Goal: Transaction & Acquisition: Book appointment/travel/reservation

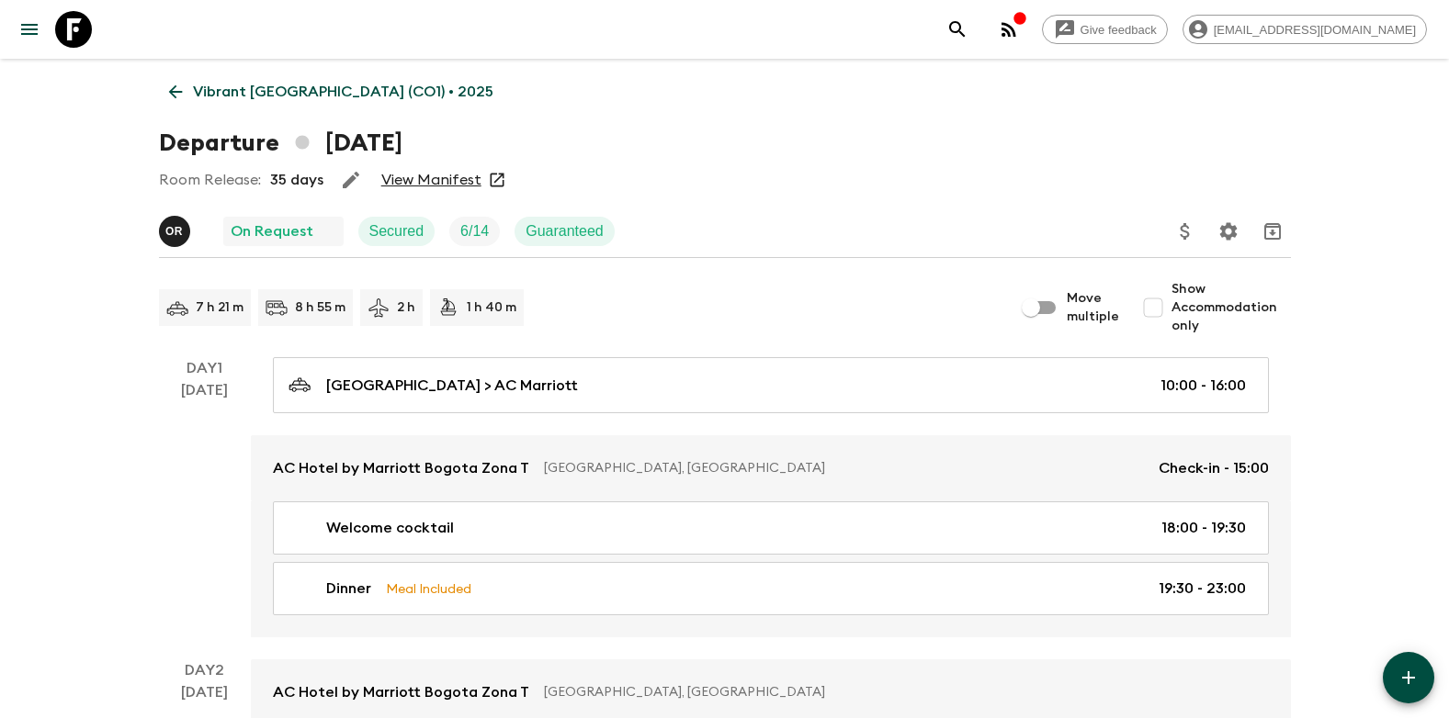
click at [180, 91] on icon at bounding box center [175, 92] width 20 height 20
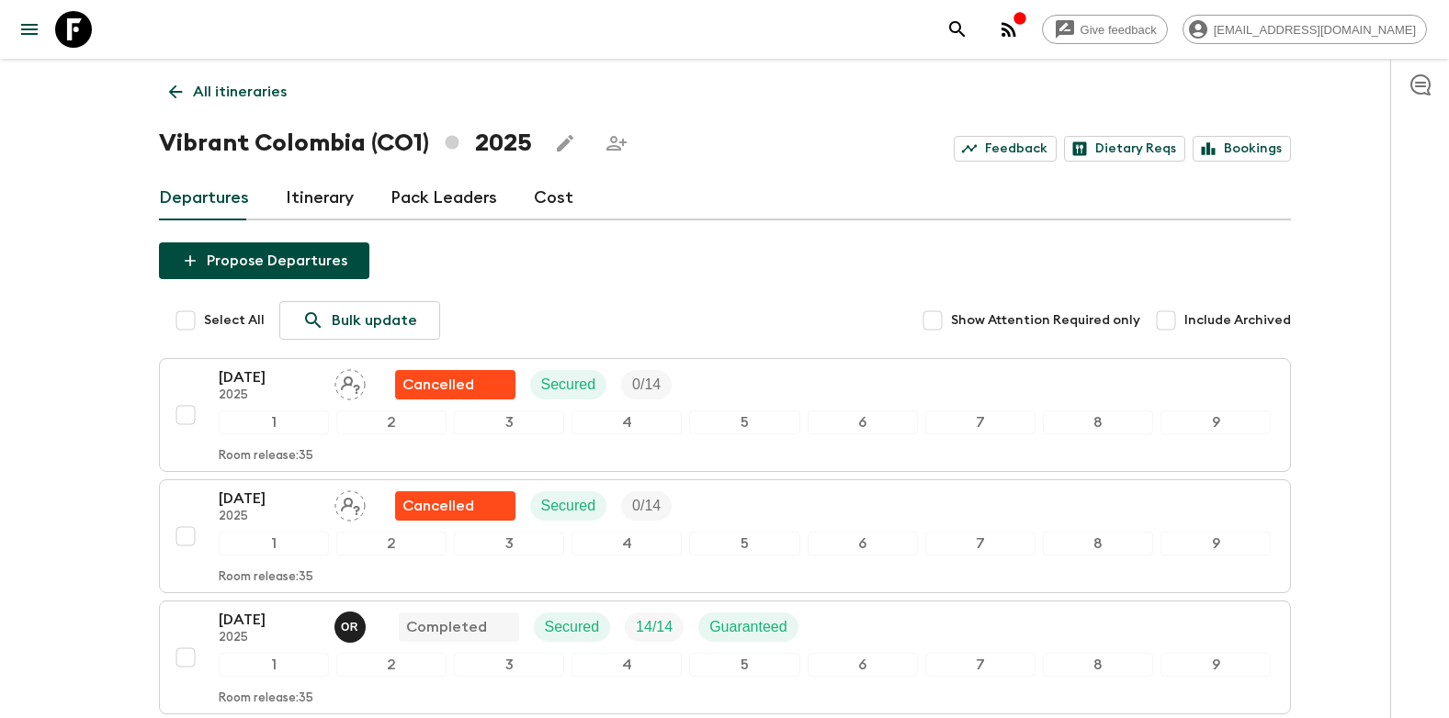
click at [176, 89] on icon at bounding box center [175, 92] width 20 height 20
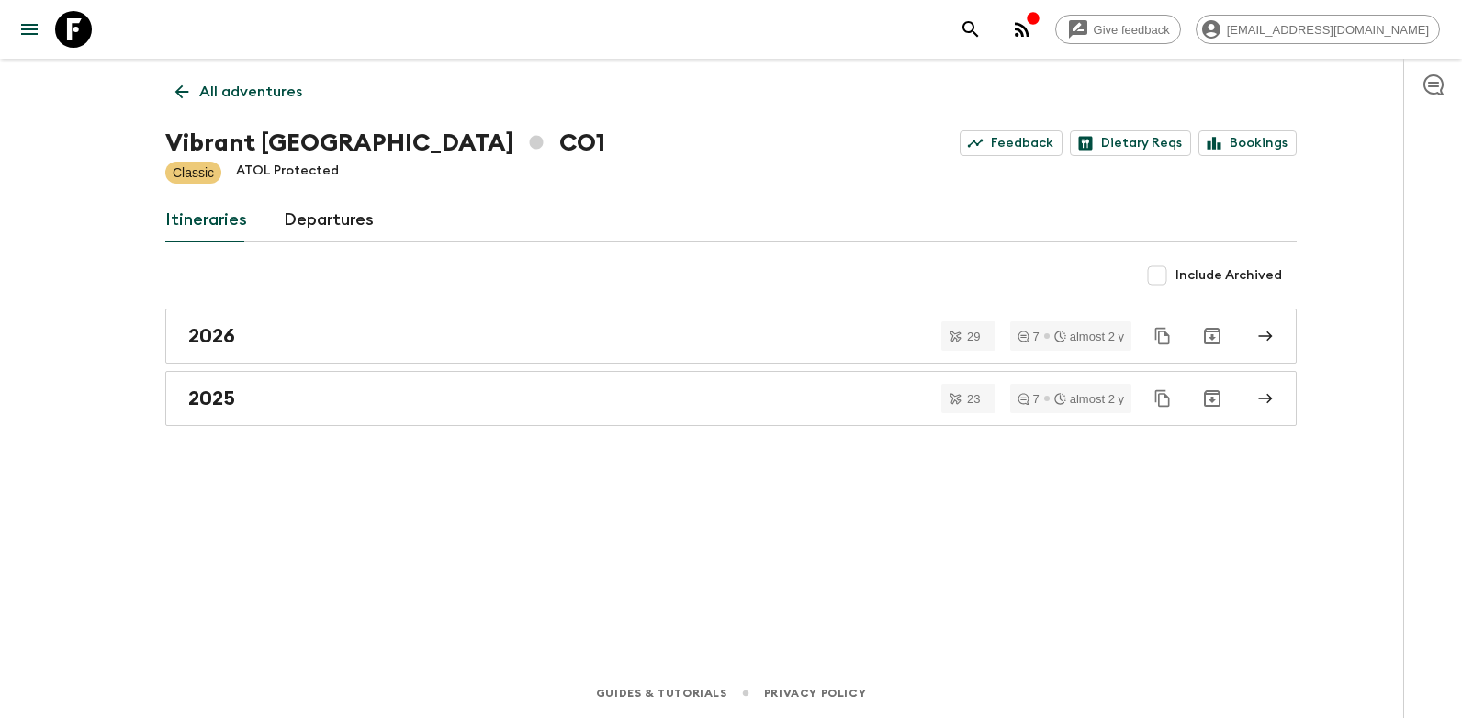
click at [187, 100] on icon at bounding box center [182, 92] width 20 height 20
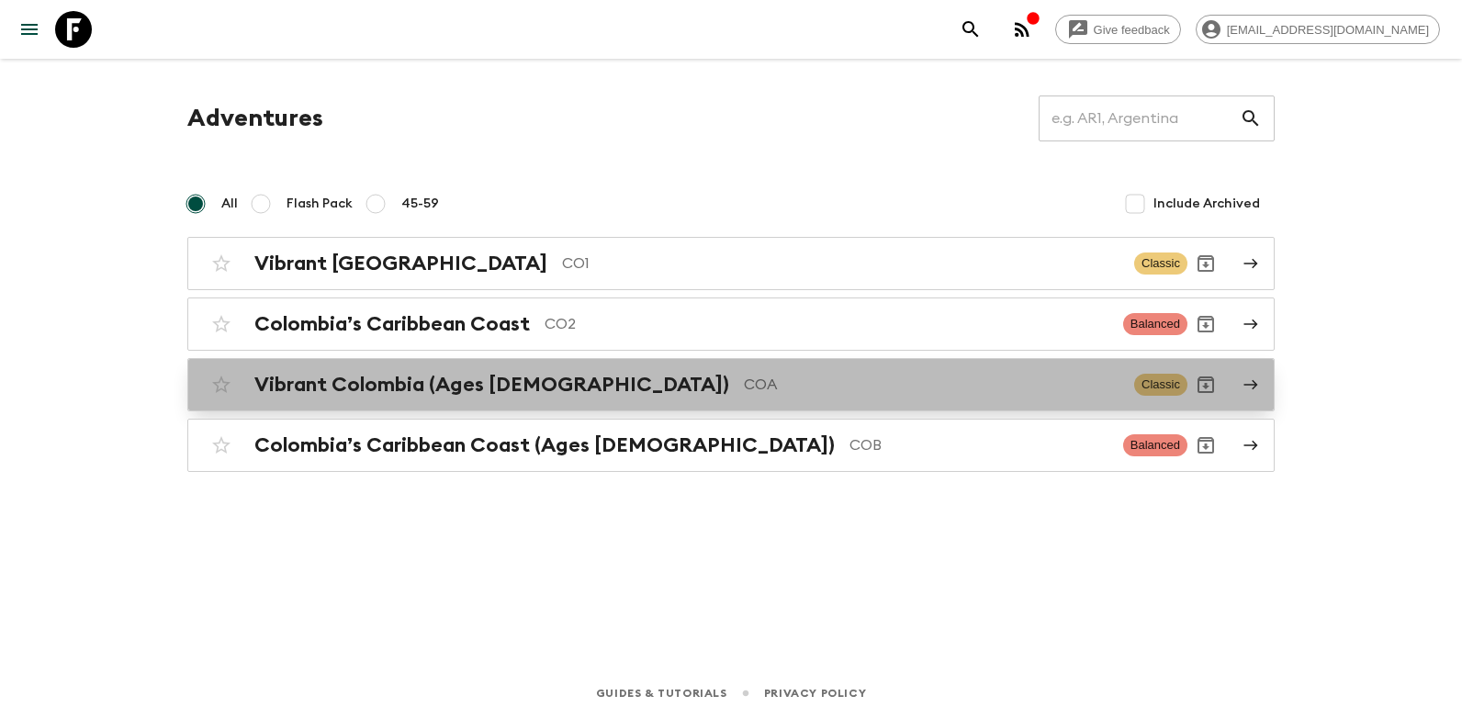
click at [475, 391] on h2 "Vibrant Colombia (Ages [DEMOGRAPHIC_DATA])" at bounding box center [491, 385] width 475 height 24
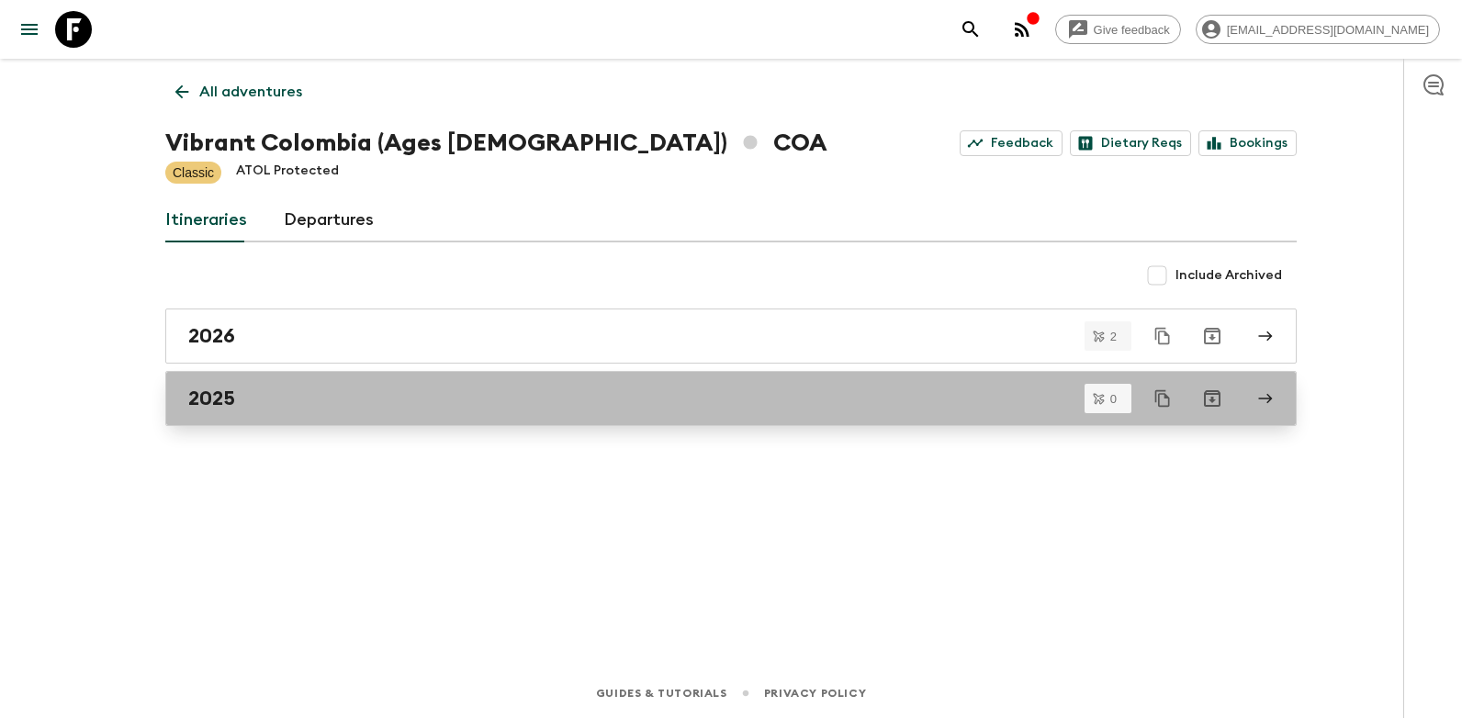
click at [264, 405] on div "2025" at bounding box center [713, 399] width 1051 height 24
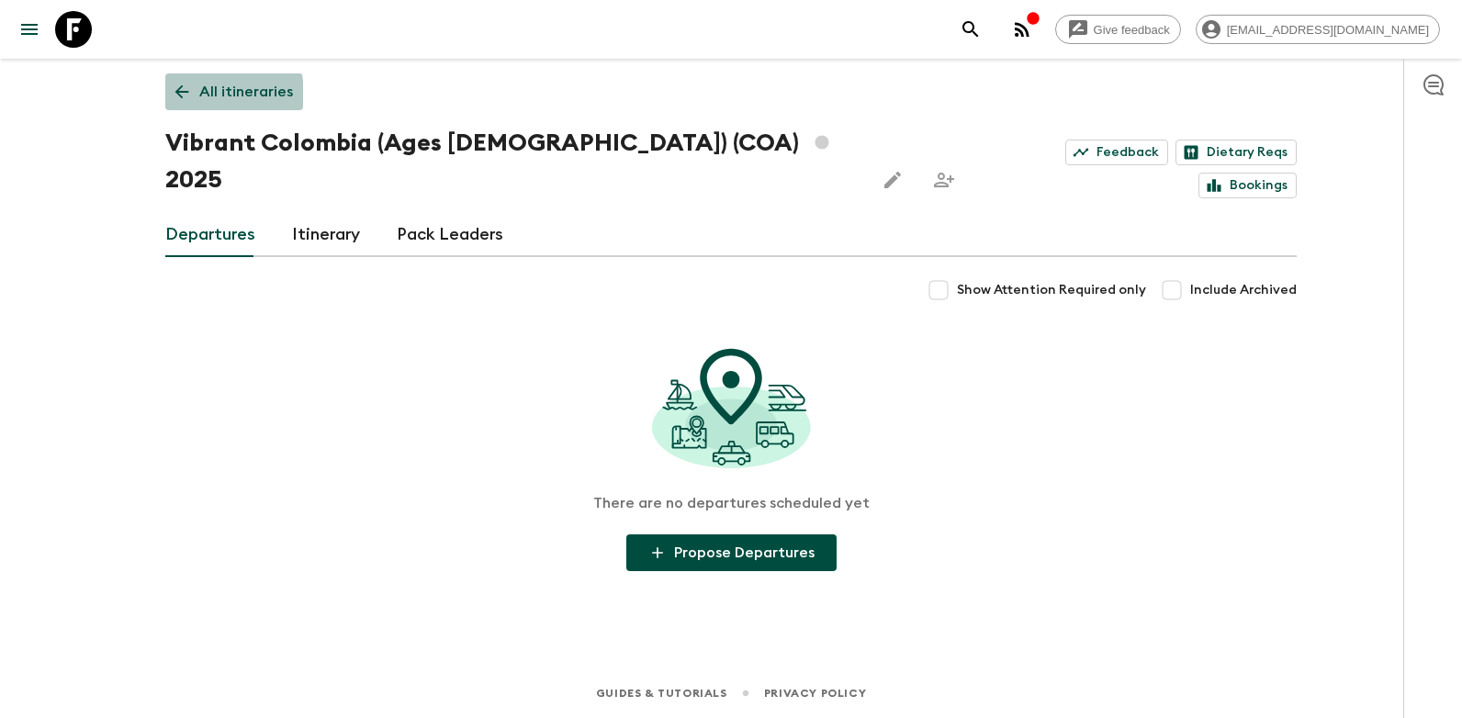
click at [175, 96] on icon at bounding box center [182, 92] width 20 height 20
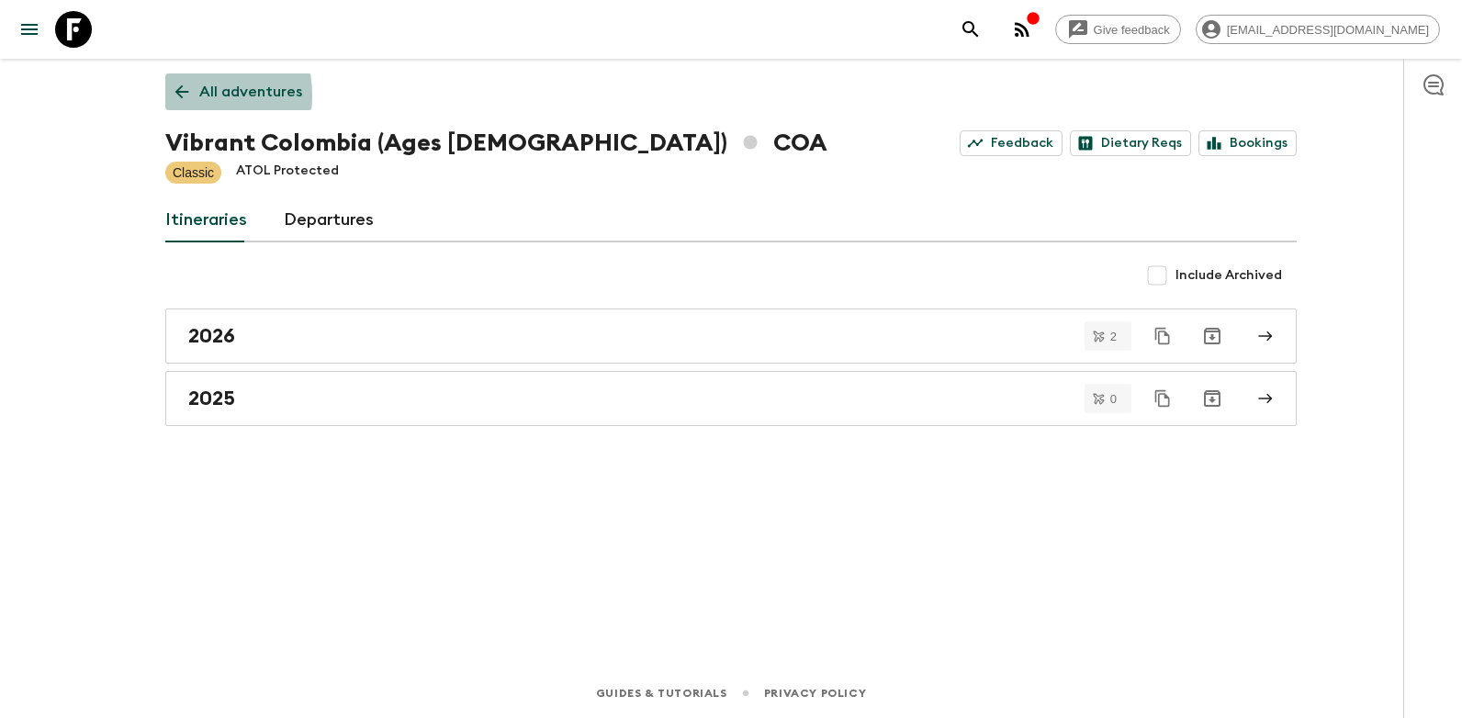
click at [175, 97] on icon at bounding box center [182, 92] width 20 height 20
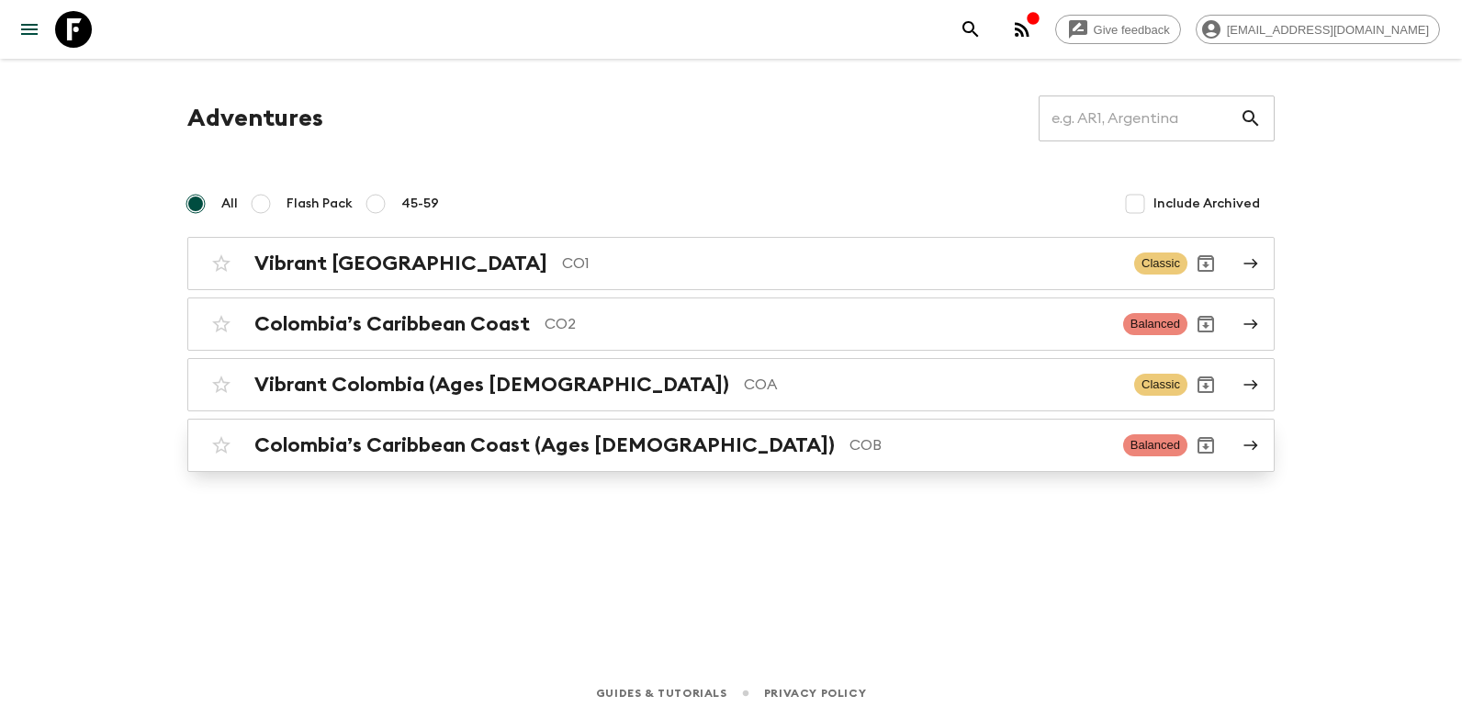
click at [432, 451] on h2 "Colombia’s Caribbean Coast (Ages [DEMOGRAPHIC_DATA])" at bounding box center [544, 446] width 581 height 24
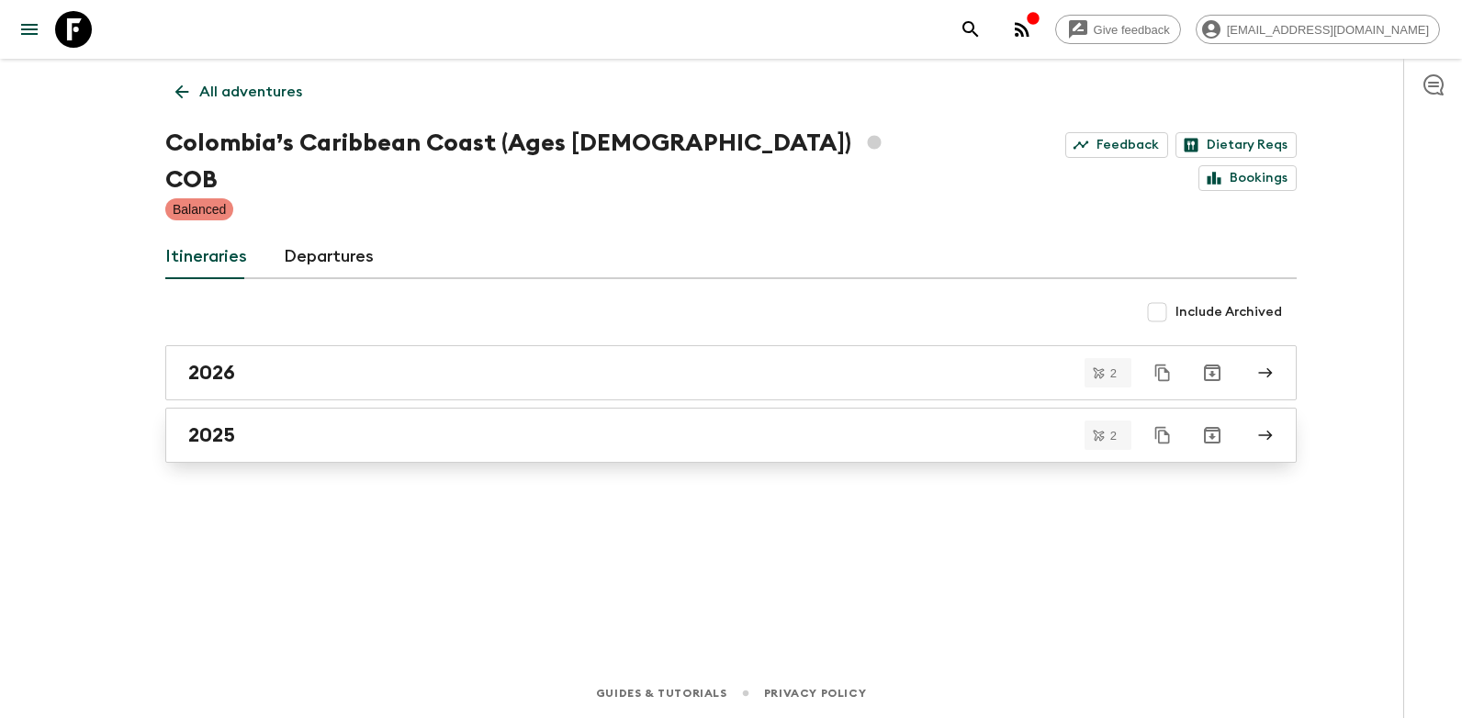
click at [363, 408] on link "2025" at bounding box center [731, 435] width 1132 height 55
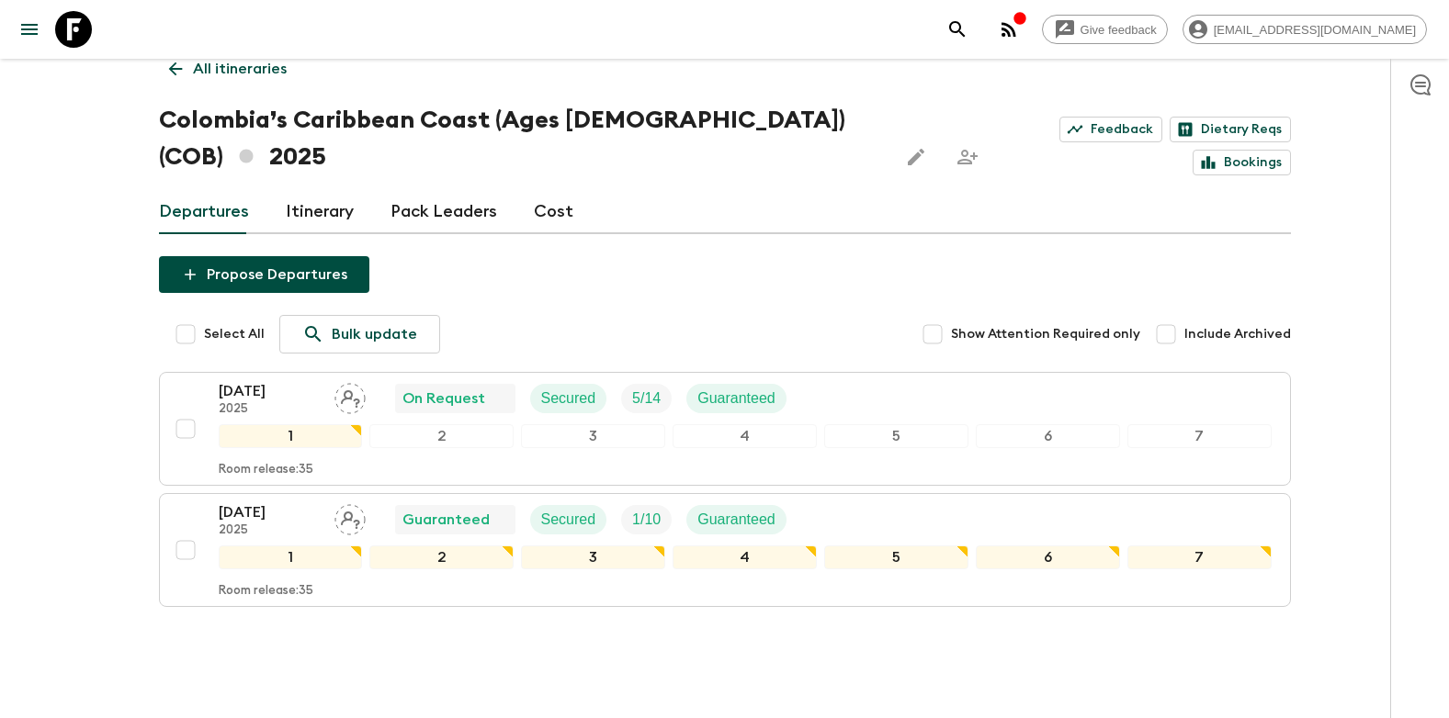
scroll to position [42, 0]
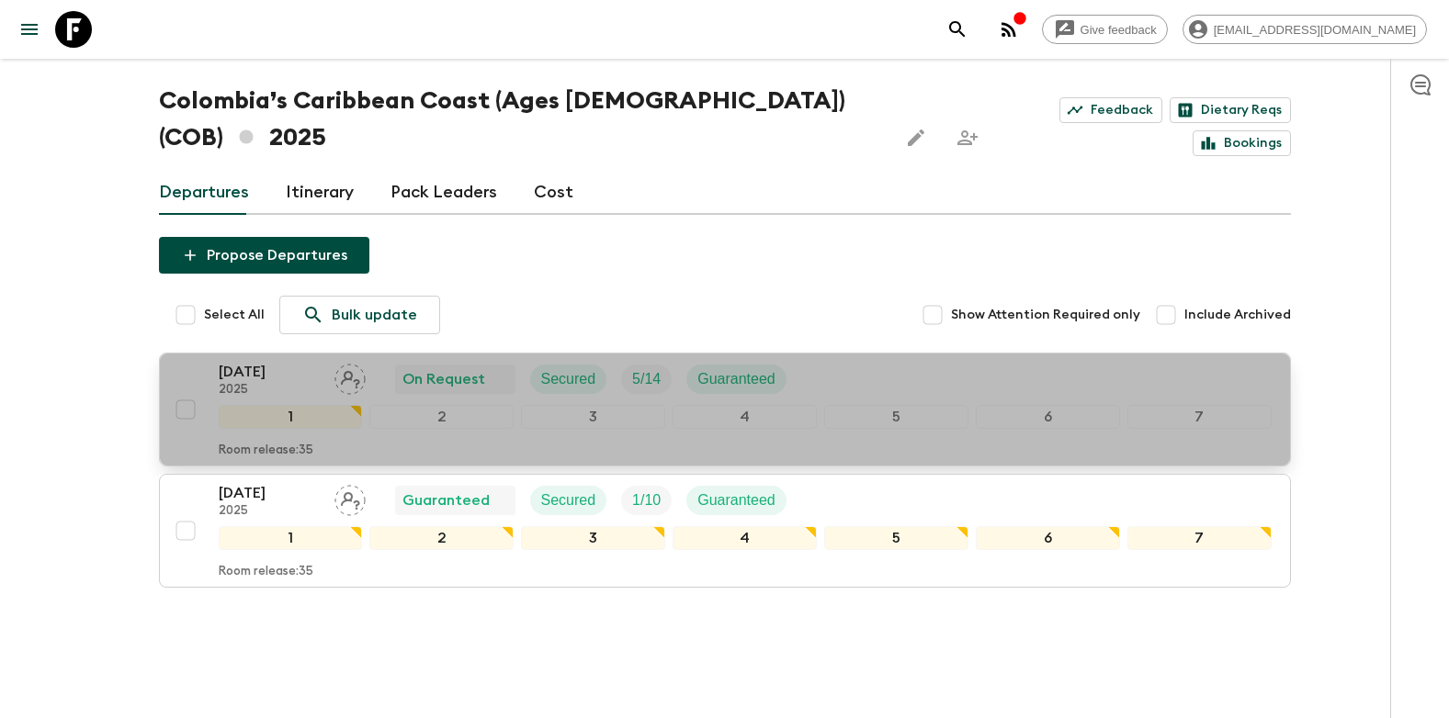
click at [253, 361] on p "[DATE]" at bounding box center [269, 372] width 101 height 22
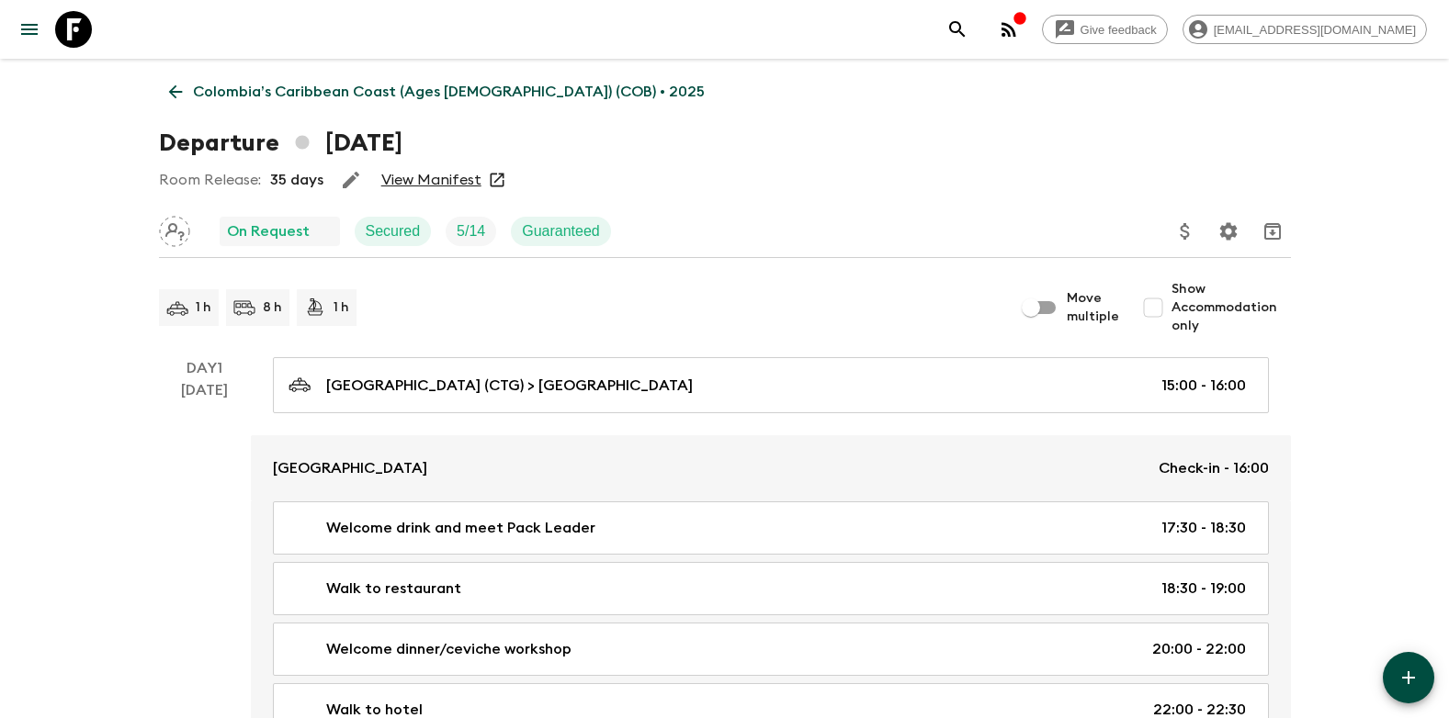
click at [425, 181] on link "View Manifest" at bounding box center [431, 180] width 100 height 18
